Goal: Task Accomplishment & Management: Use online tool/utility

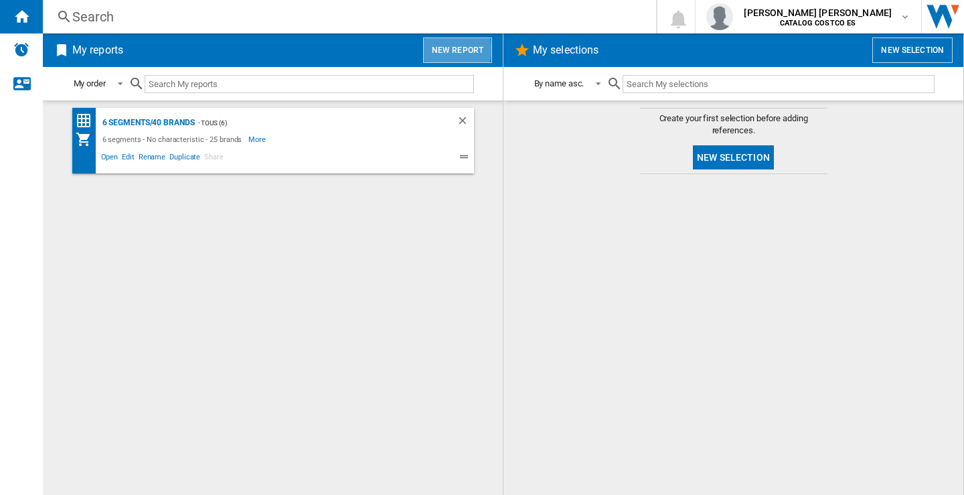
click at [451, 50] on button "New report" at bounding box center [457, 50] width 69 height 25
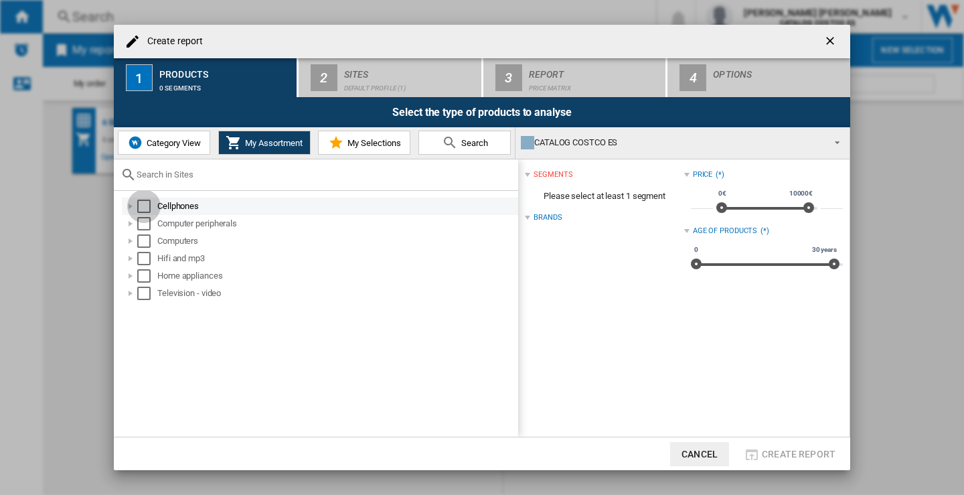
click at [144, 206] on div "Select" at bounding box center [143, 206] width 13 height 13
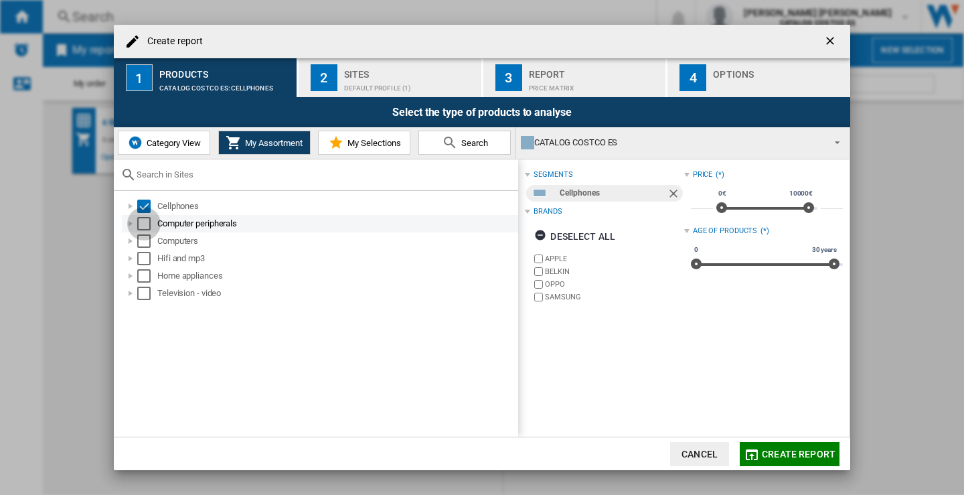
click at [141, 224] on div "Select" at bounding box center [143, 223] width 13 height 13
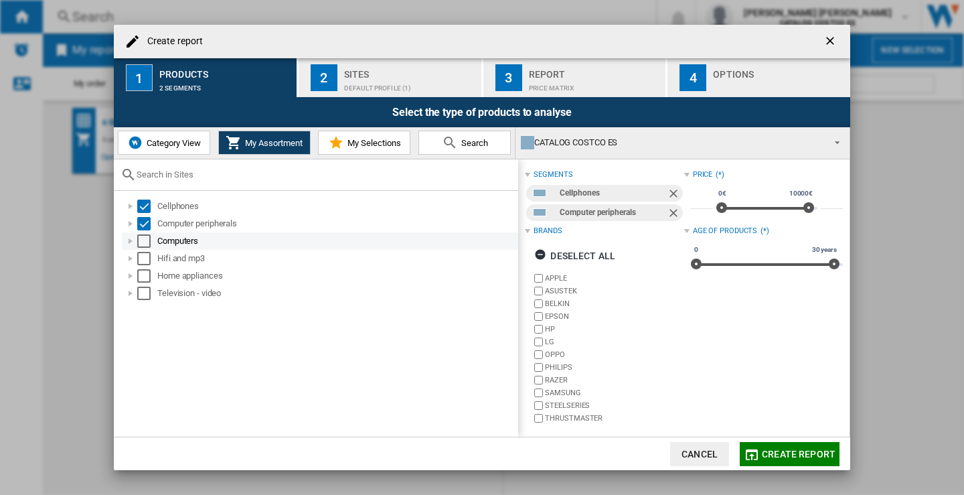
click at [142, 238] on div "Select" at bounding box center [143, 240] width 13 height 13
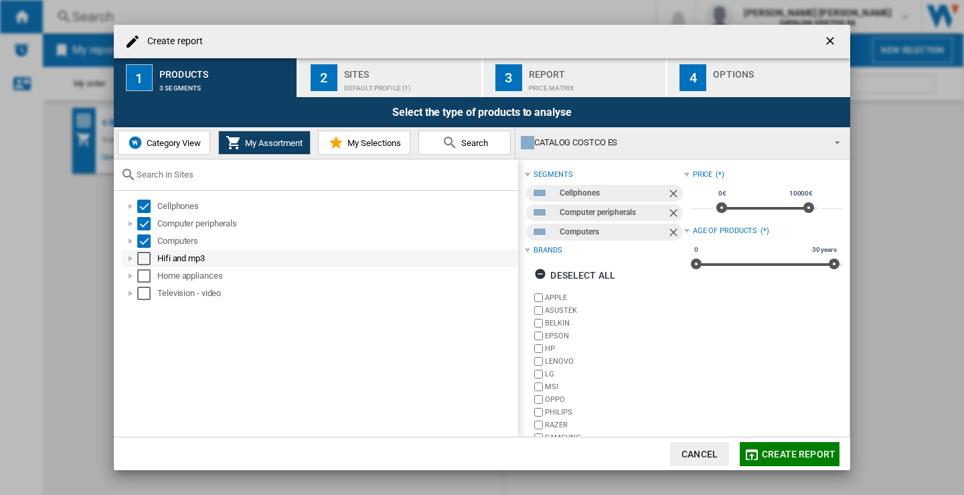
click at [141, 253] on div "Select" at bounding box center [143, 258] width 13 height 13
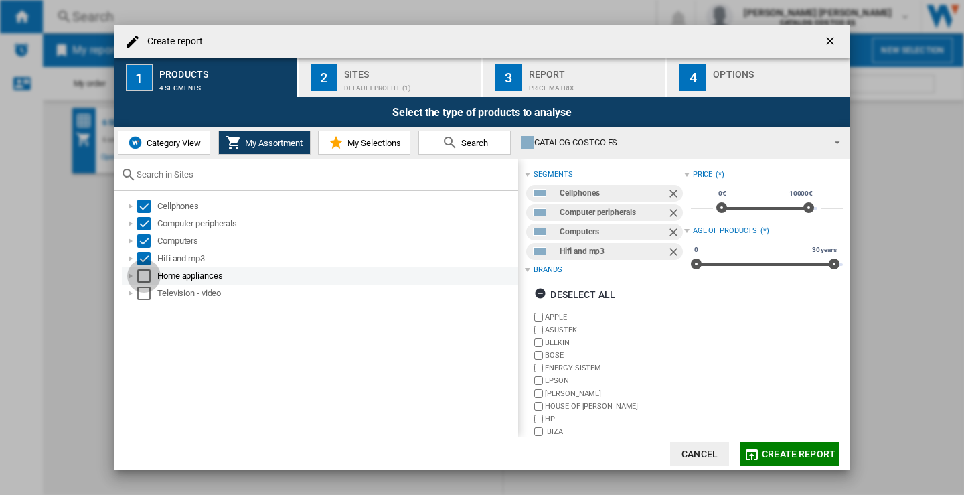
click at [143, 275] on div "Select" at bounding box center [143, 275] width 13 height 13
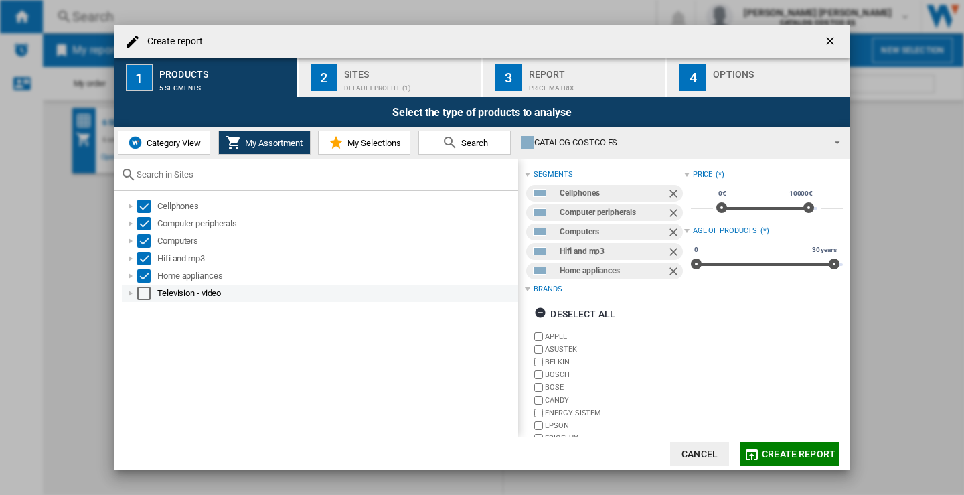
click at [144, 291] on div "Select" at bounding box center [143, 293] width 13 height 13
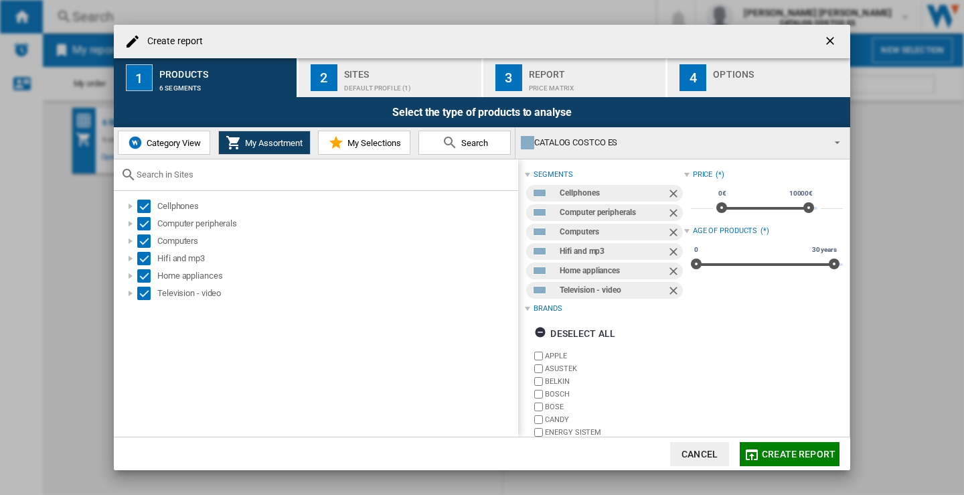
click at [358, 78] on div "Default profile (1)" at bounding box center [410, 85] width 132 height 14
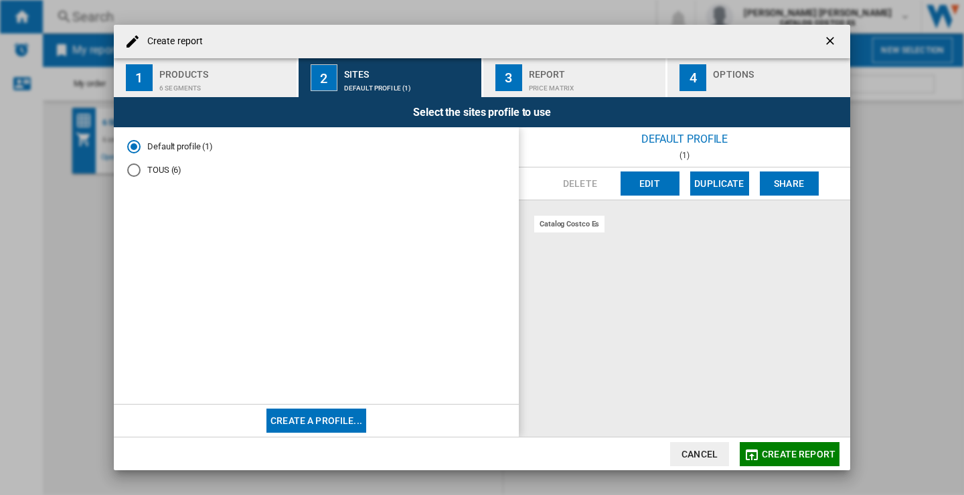
click at [127, 171] on div "TOUS (6)" at bounding box center [133, 169] width 13 height 13
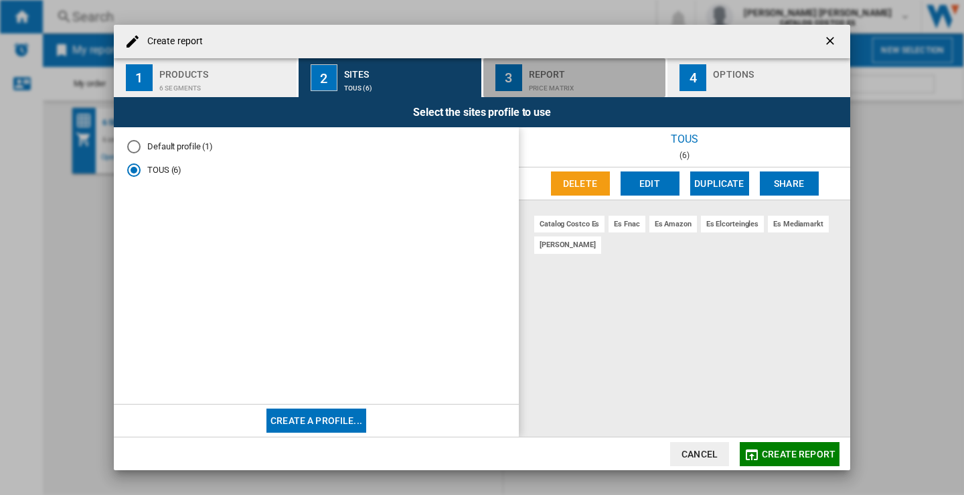
click at [570, 78] on div "Price Matrix" at bounding box center [595, 85] width 132 height 14
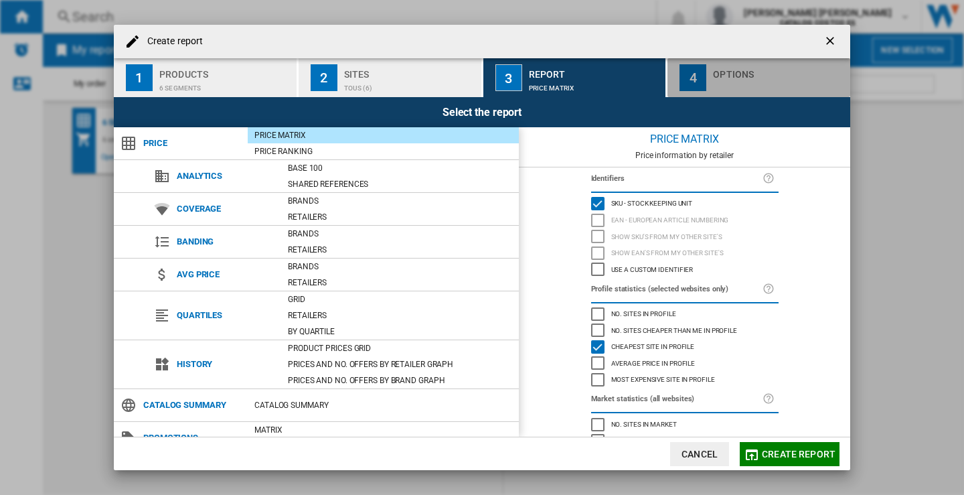
click at [748, 78] on div "button" at bounding box center [779, 85] width 132 height 14
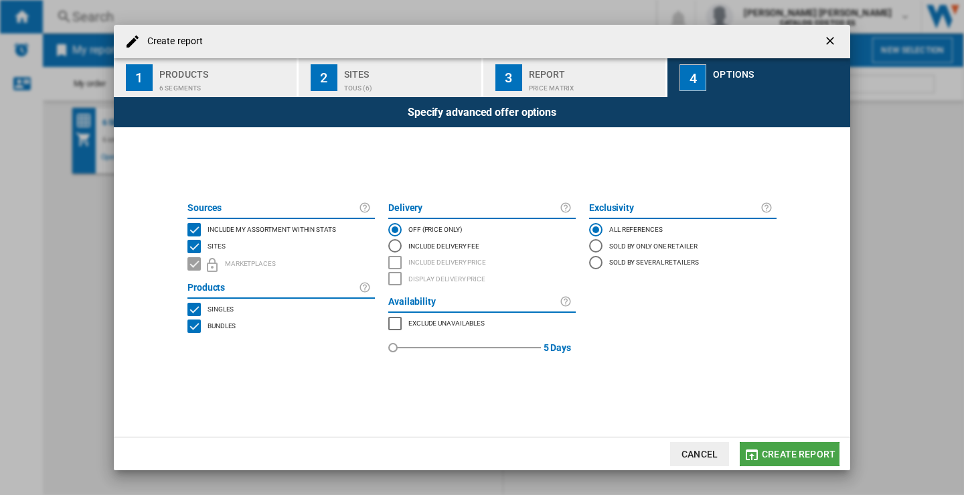
click at [802, 452] on span "Create report" at bounding box center [799, 454] width 74 height 11
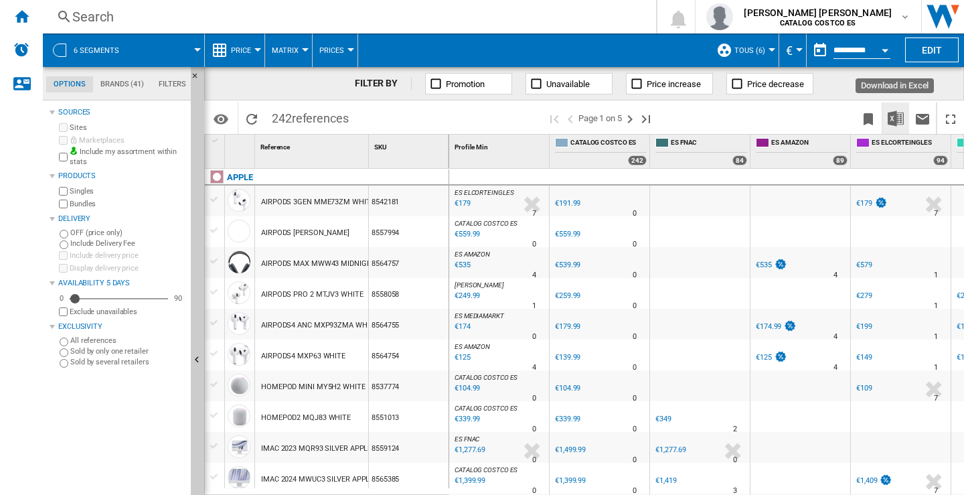
click at [898, 117] on img "Download in Excel" at bounding box center [896, 119] width 16 height 16
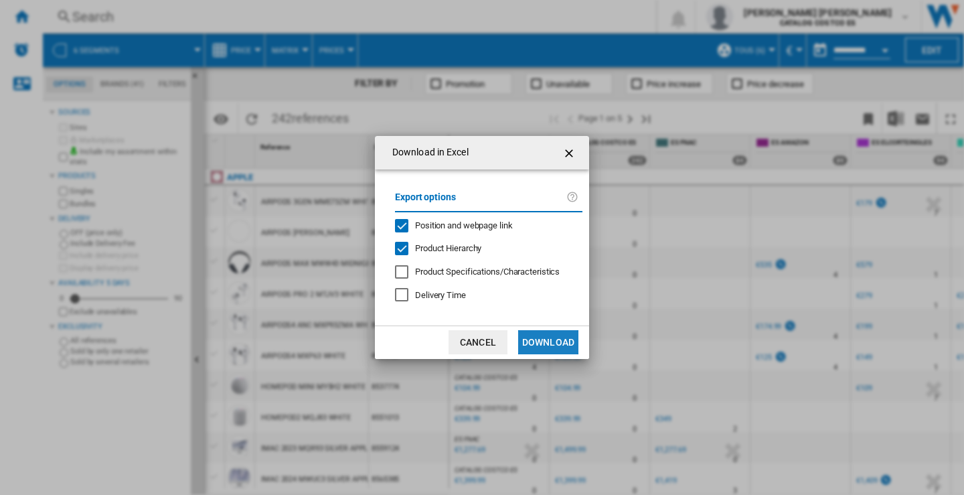
click at [554, 340] on button "Download" at bounding box center [548, 342] width 60 height 24
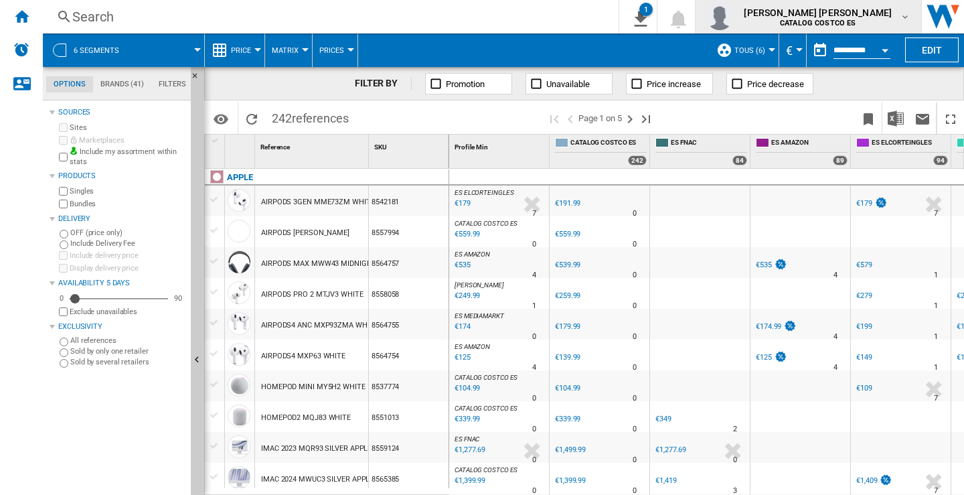
click at [909, 20] on md-icon "button" at bounding box center [905, 16] width 11 height 11
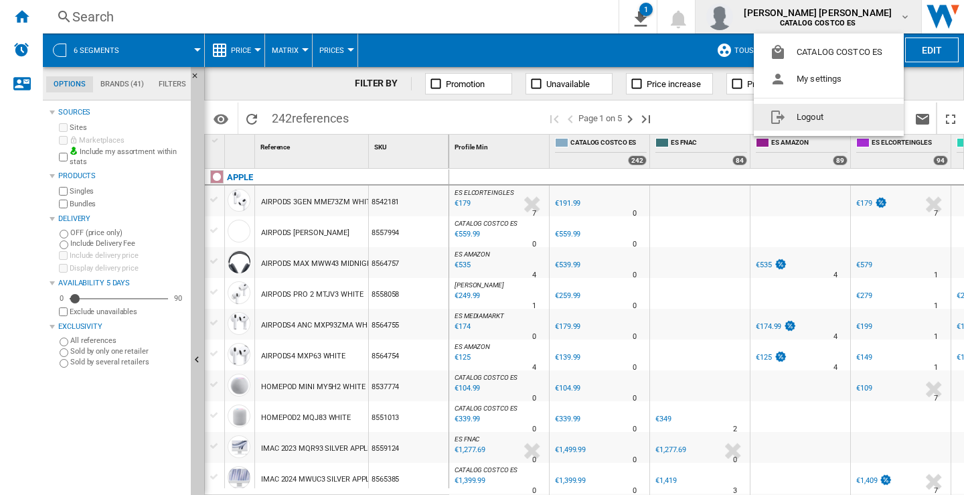
click at [810, 121] on button "Logout" at bounding box center [829, 117] width 150 height 27
